Goal: Navigation & Orientation: Find specific page/section

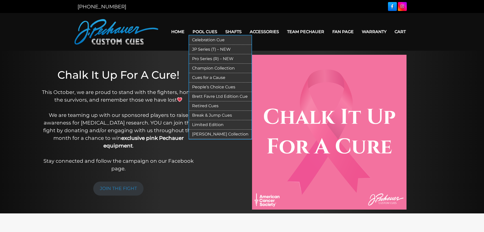
click at [212, 58] on link "Pro Series (R) – NEW" at bounding box center [220, 58] width 63 height 9
click at [222, 114] on link "Break & Jump Cues" at bounding box center [220, 115] width 63 height 9
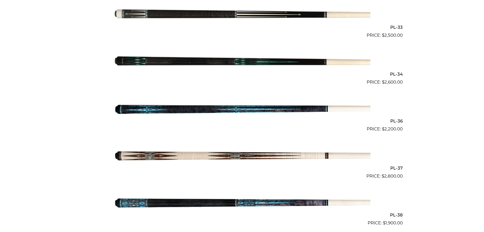
scroll to position [1299, 0]
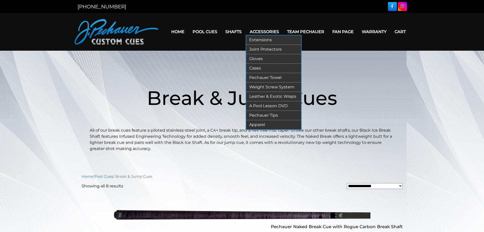
click at [275, 48] on link "Joint Protectors" at bounding box center [273, 49] width 55 height 9
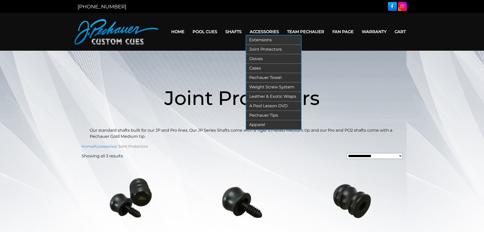
click at [263, 40] on link "Extensions" at bounding box center [273, 39] width 55 height 9
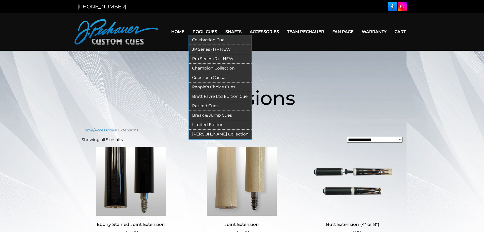
click at [224, 131] on link "[PERSON_NAME] Collection" at bounding box center [220, 133] width 63 height 9
